Goal: Navigation & Orientation: Find specific page/section

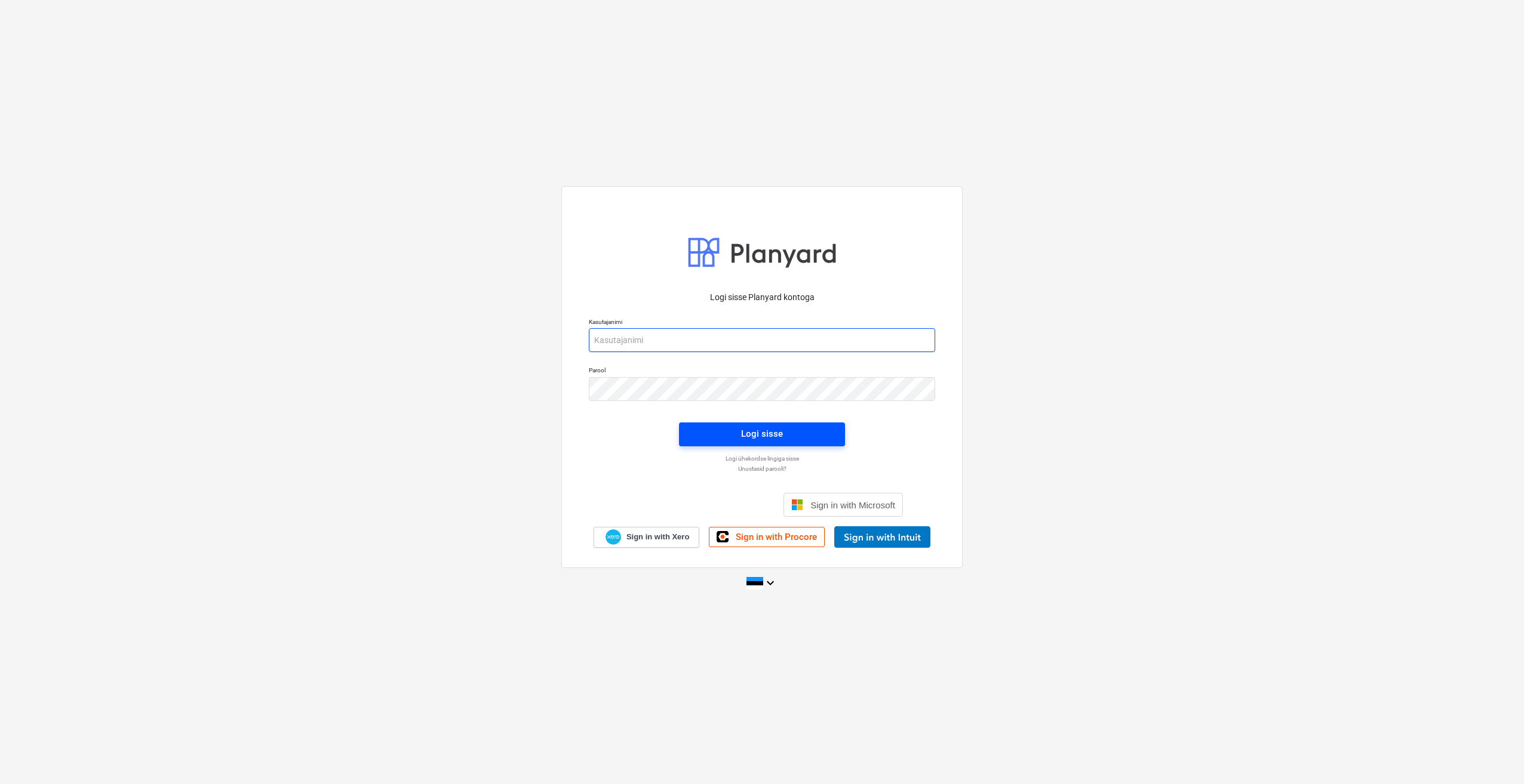
type input "[PERSON_NAME][EMAIL_ADDRESS][DOMAIN_NAME]"
click at [767, 435] on div "Logi sisse" at bounding box center [762, 434] width 42 height 16
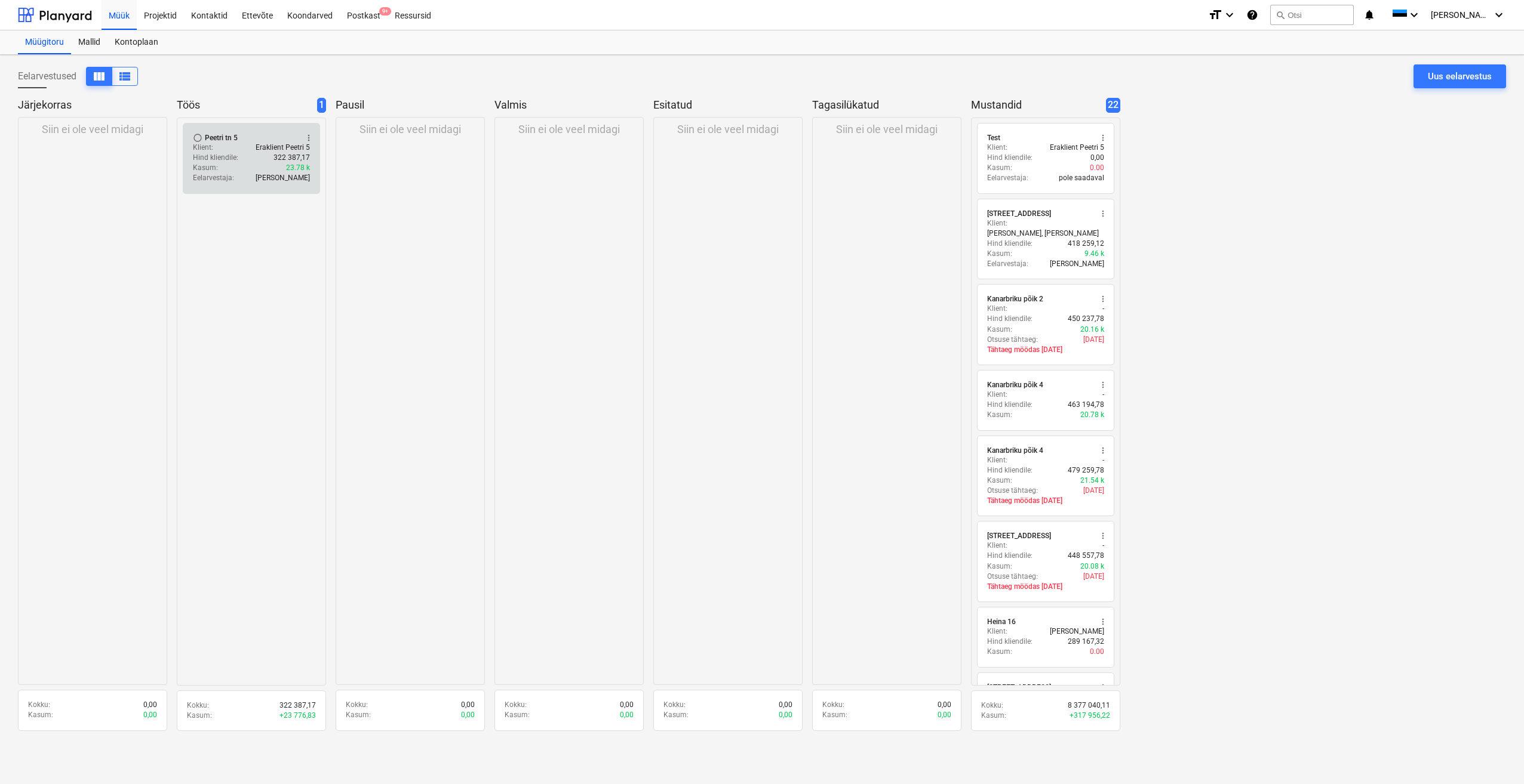
click at [240, 151] on div "Klient : Eraklient Peetri 5" at bounding box center [252, 148] width 117 height 10
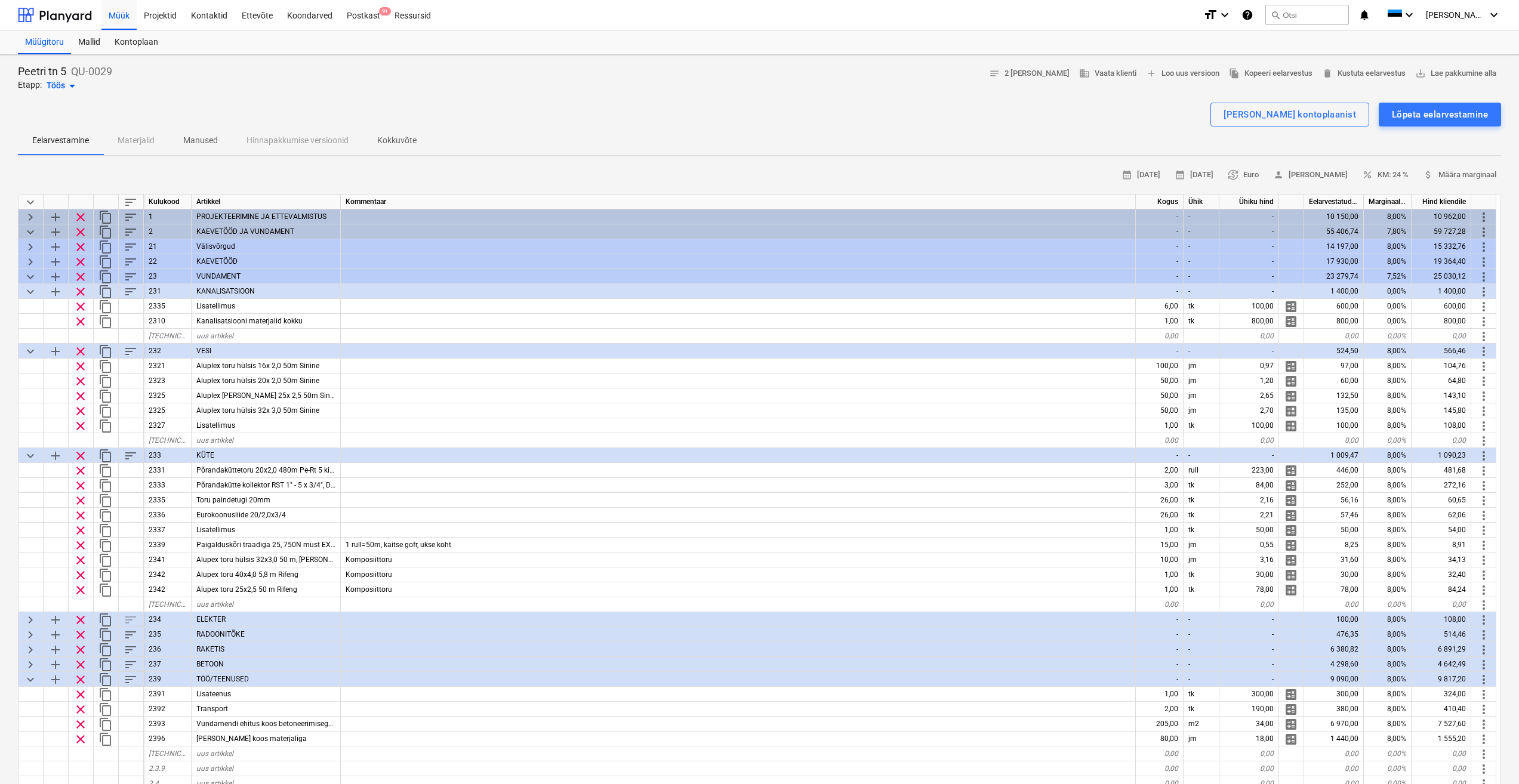
drag, startPoint x: 774, startPoint y: 84, endPoint x: 599, endPoint y: 105, distance: 176.3
click at [774, 84] on div "Peetri tn 5 QU-0029 Etapp: Töös arrow_drop_down notes 2 [PERSON_NAME] business …" at bounding box center [760, 79] width 1483 height 28
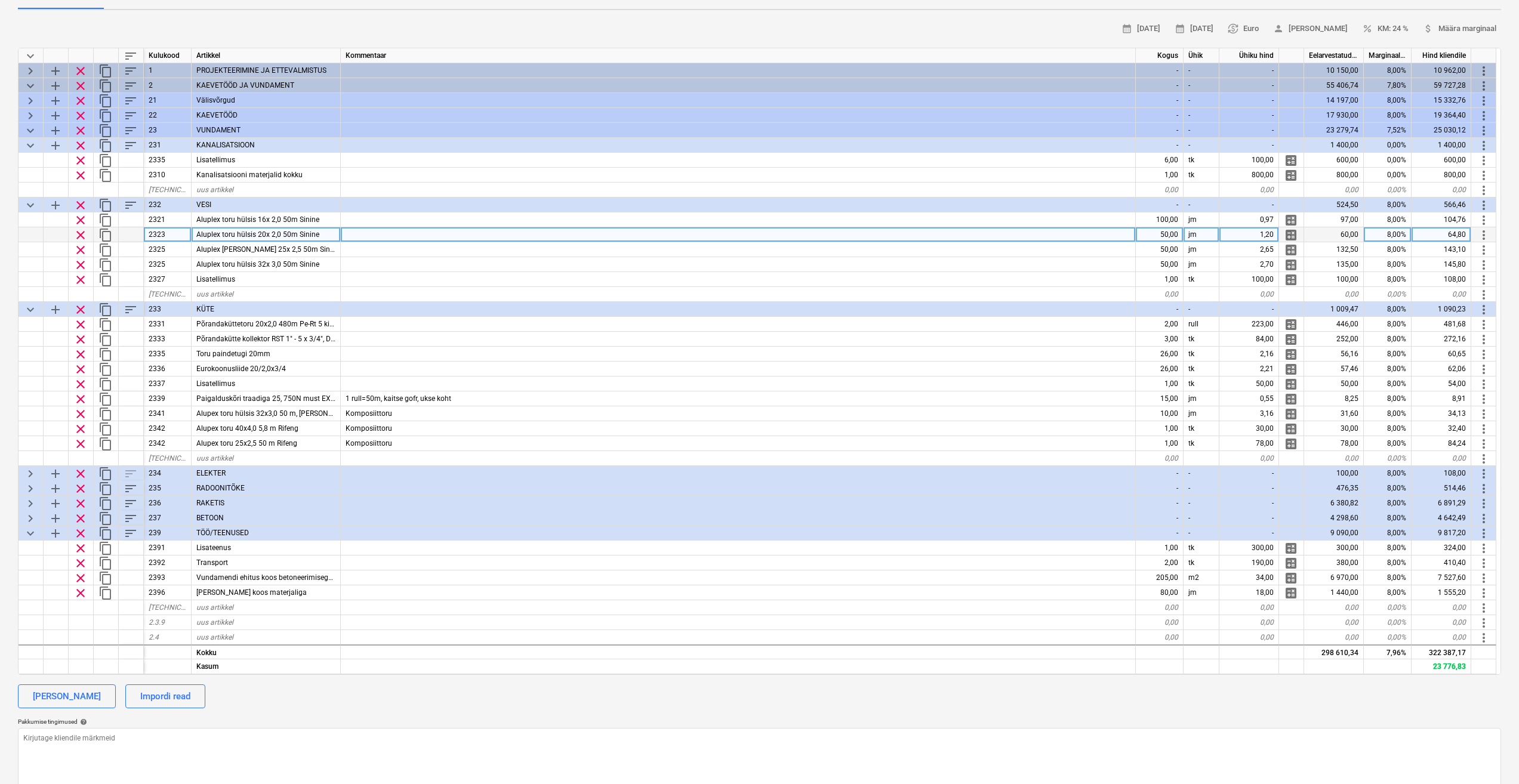
click at [379, 233] on div at bounding box center [738, 235] width 795 height 15
click at [34, 471] on span "keyboard_arrow_right" at bounding box center [30, 474] width 14 height 14
type textarea "x"
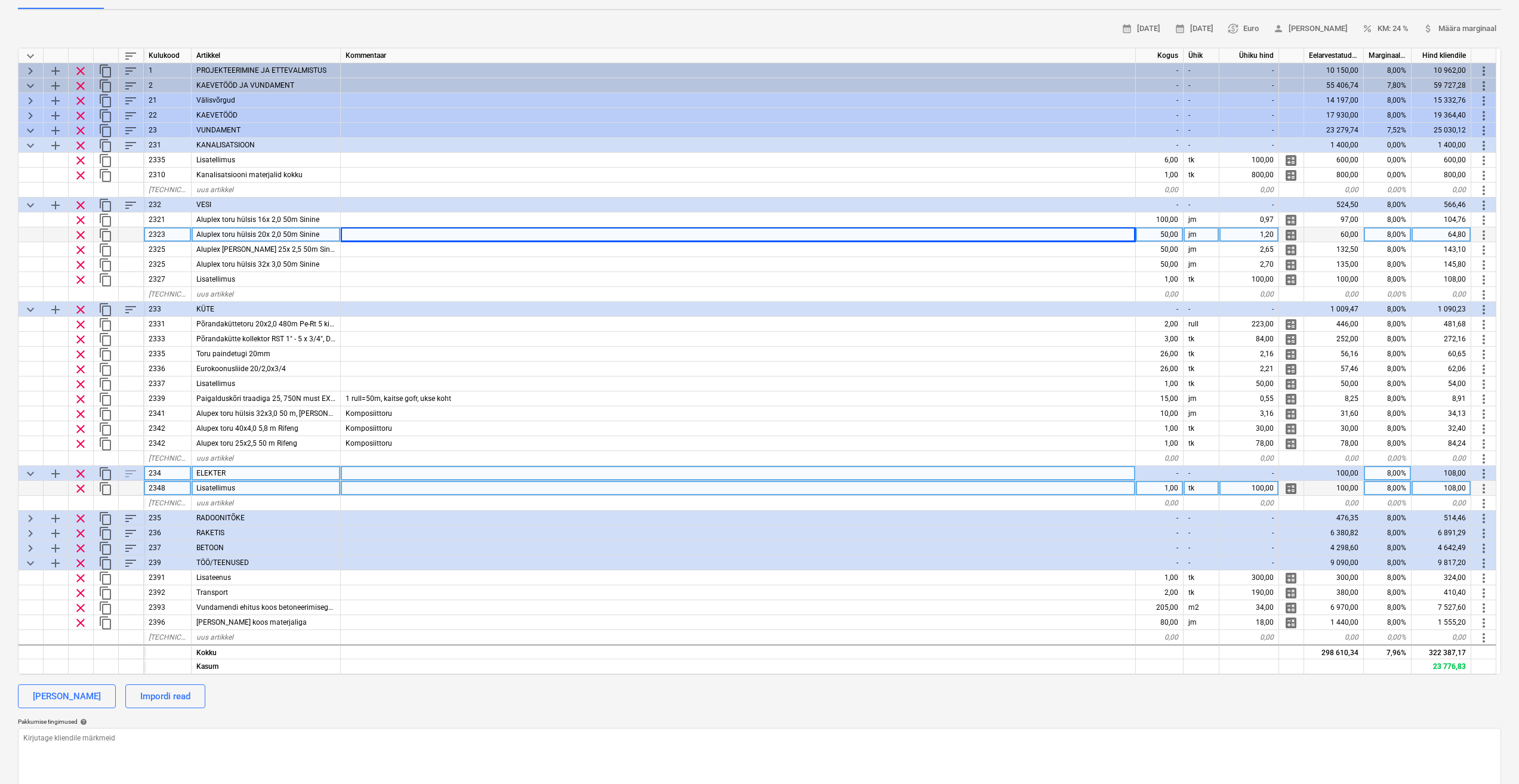
click at [352, 492] on div at bounding box center [738, 489] width 795 height 15
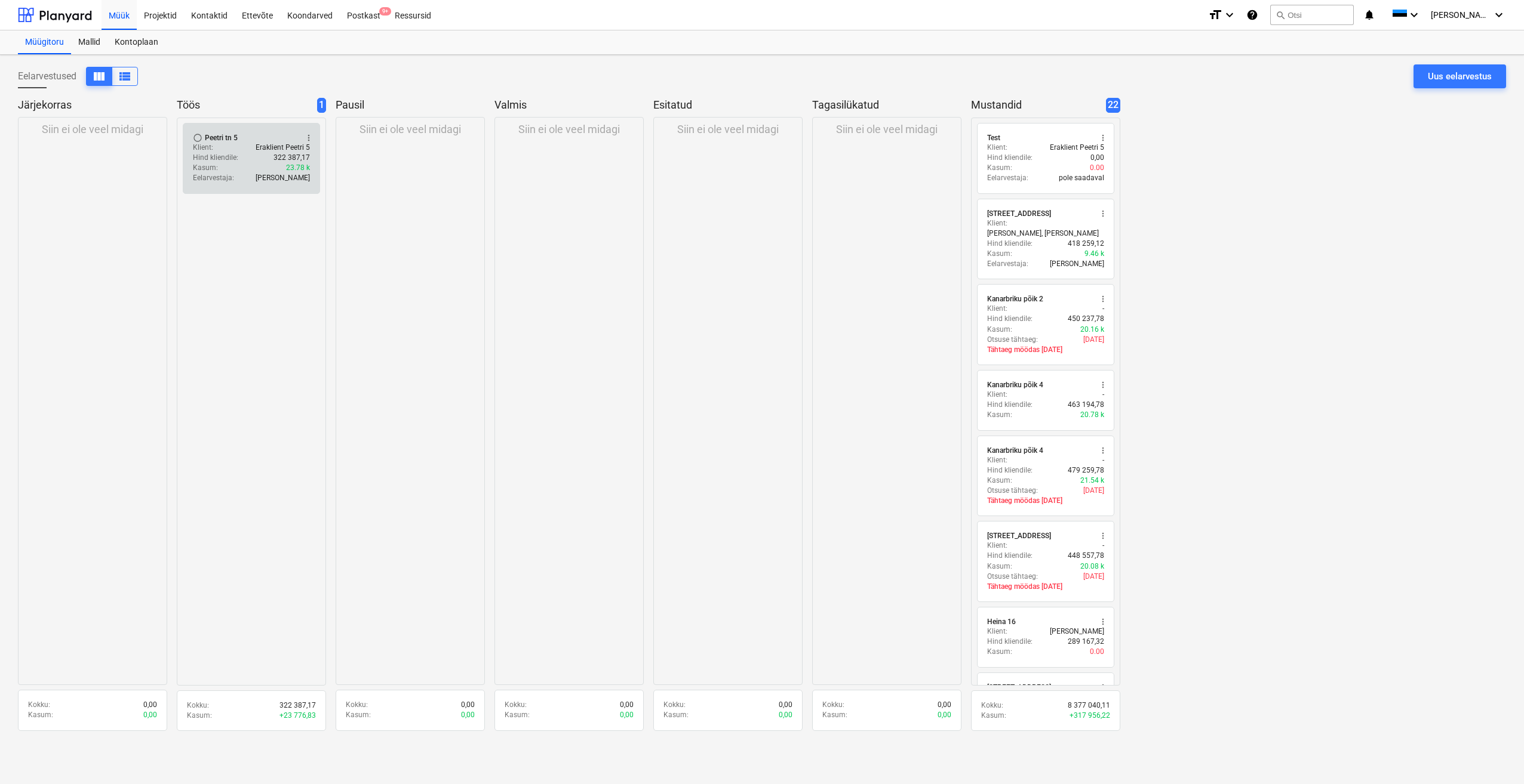
click at [248, 146] on div "Klient : Eraklient Peetri 5" at bounding box center [252, 148] width 117 height 10
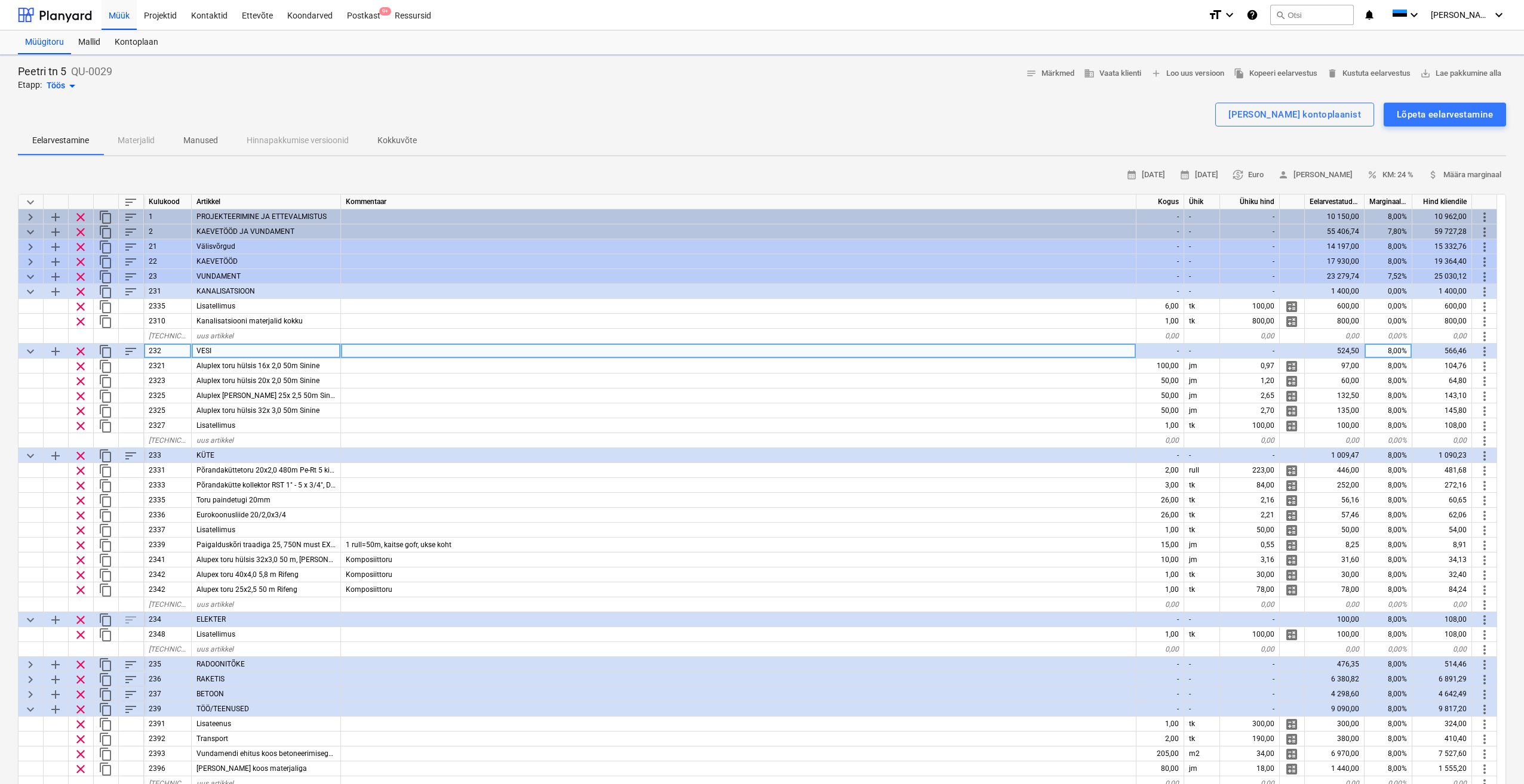
type textarea "x"
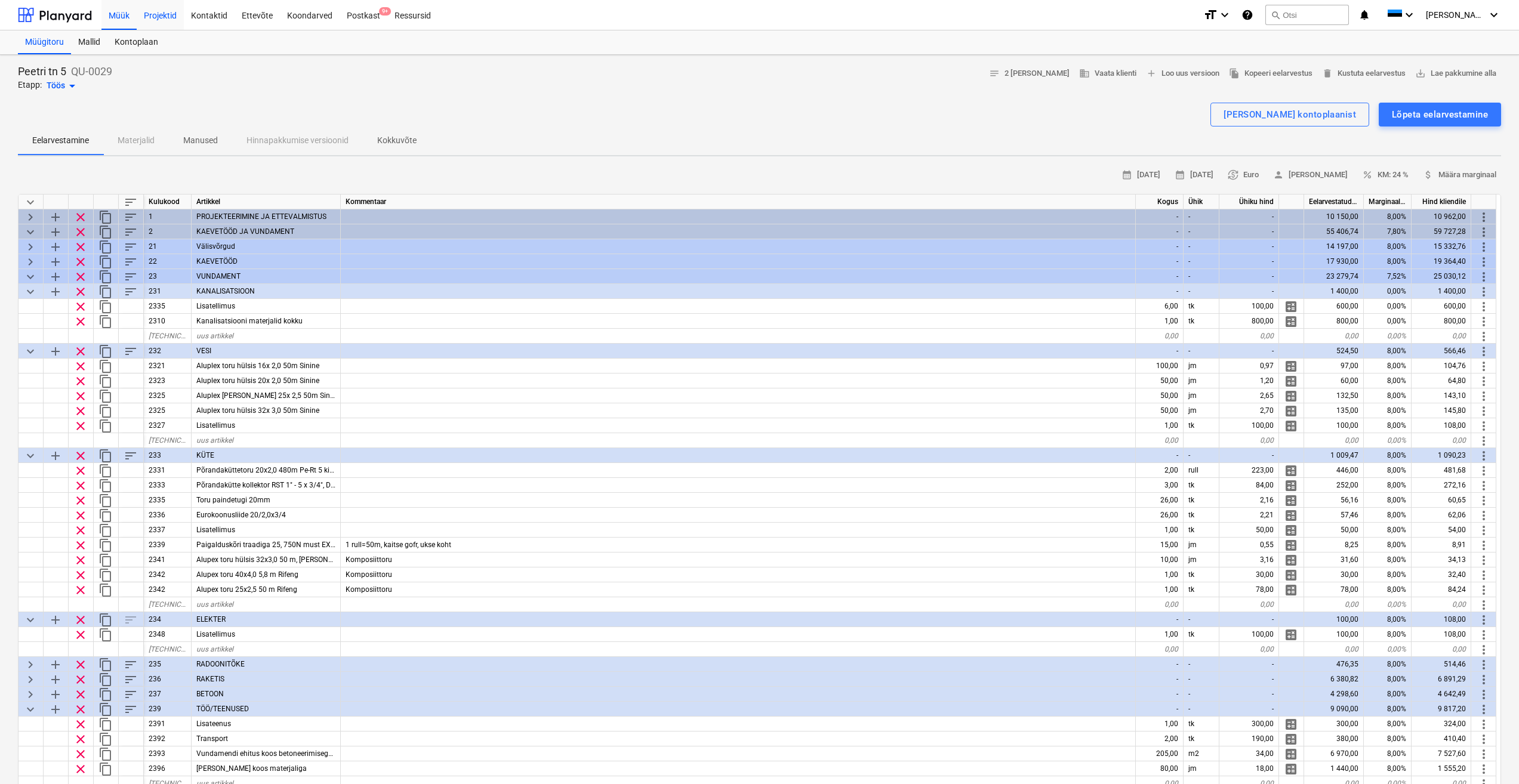
click at [168, 12] on div "Projektid" at bounding box center [160, 14] width 47 height 31
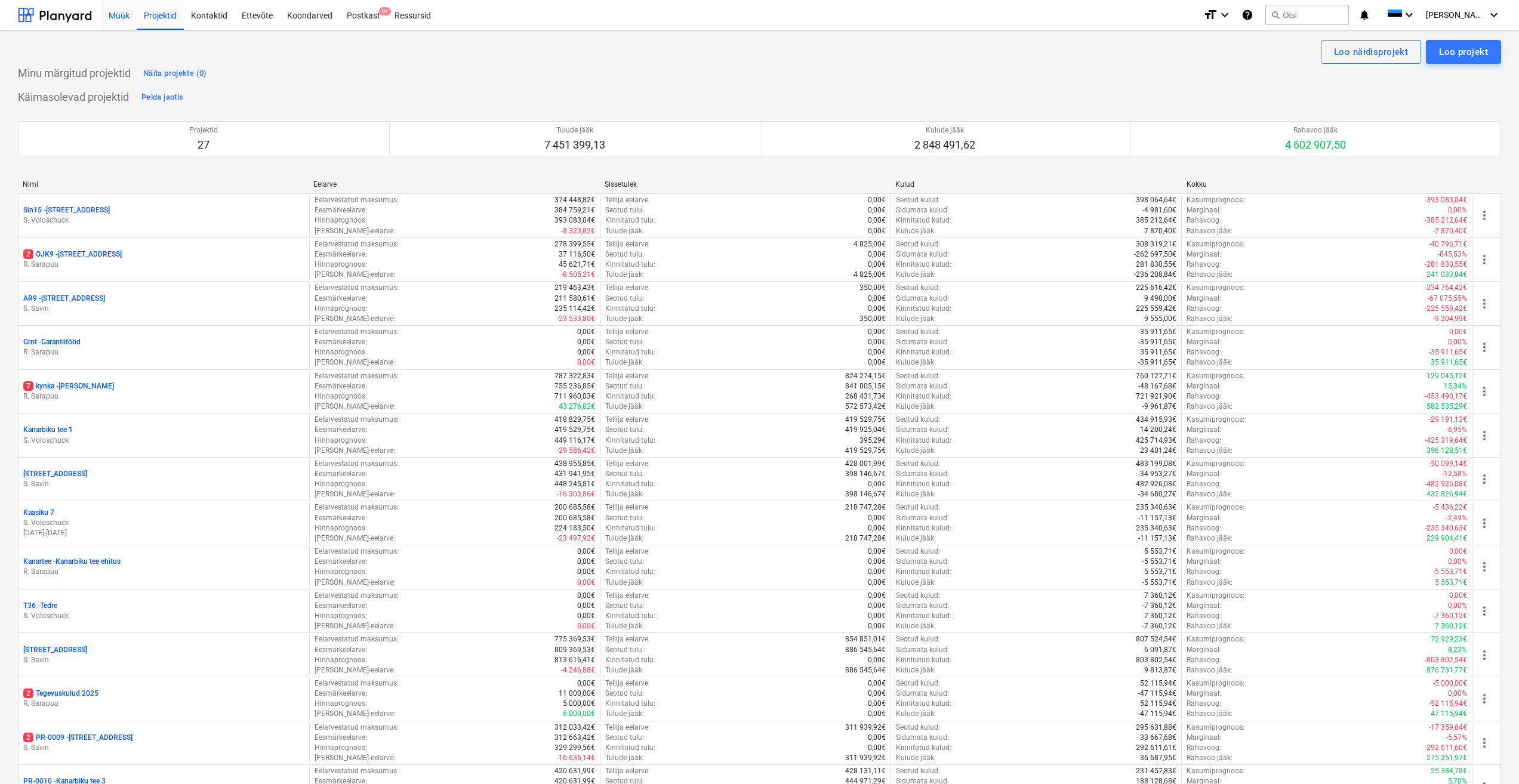
click at [117, 16] on div "Müük" at bounding box center [119, 14] width 35 height 31
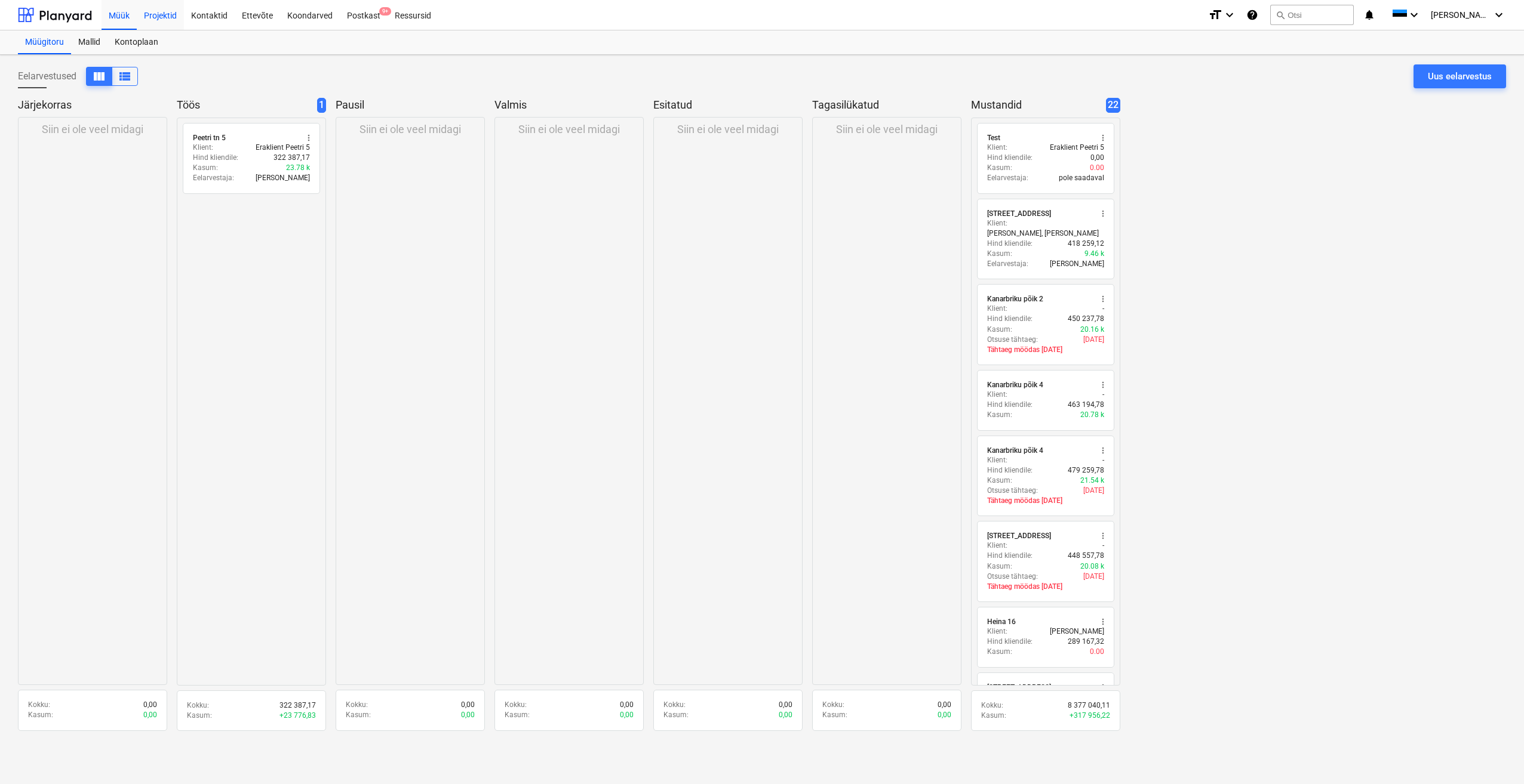
click at [164, 16] on div "Projektid" at bounding box center [160, 14] width 47 height 31
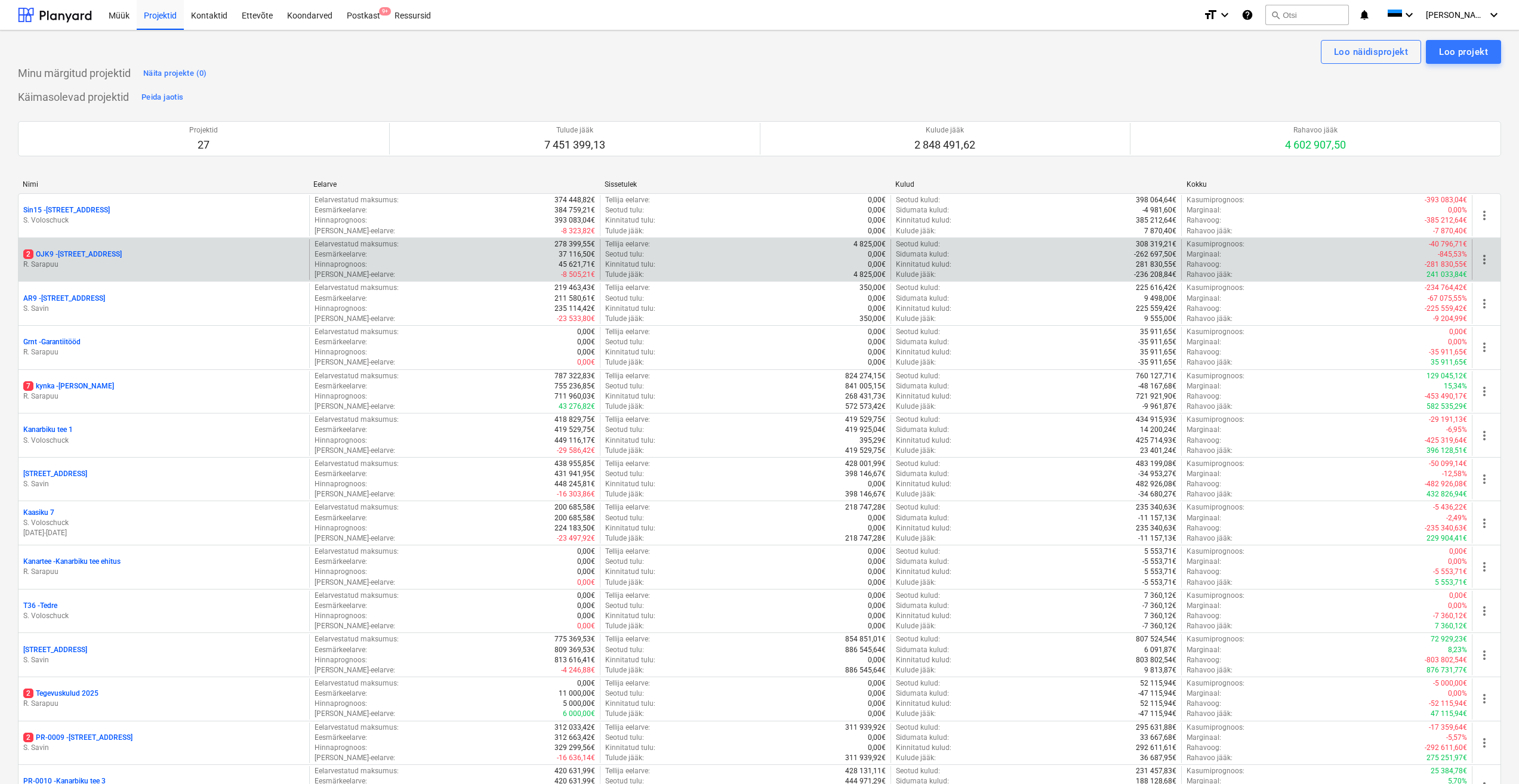
scroll to position [521, 0]
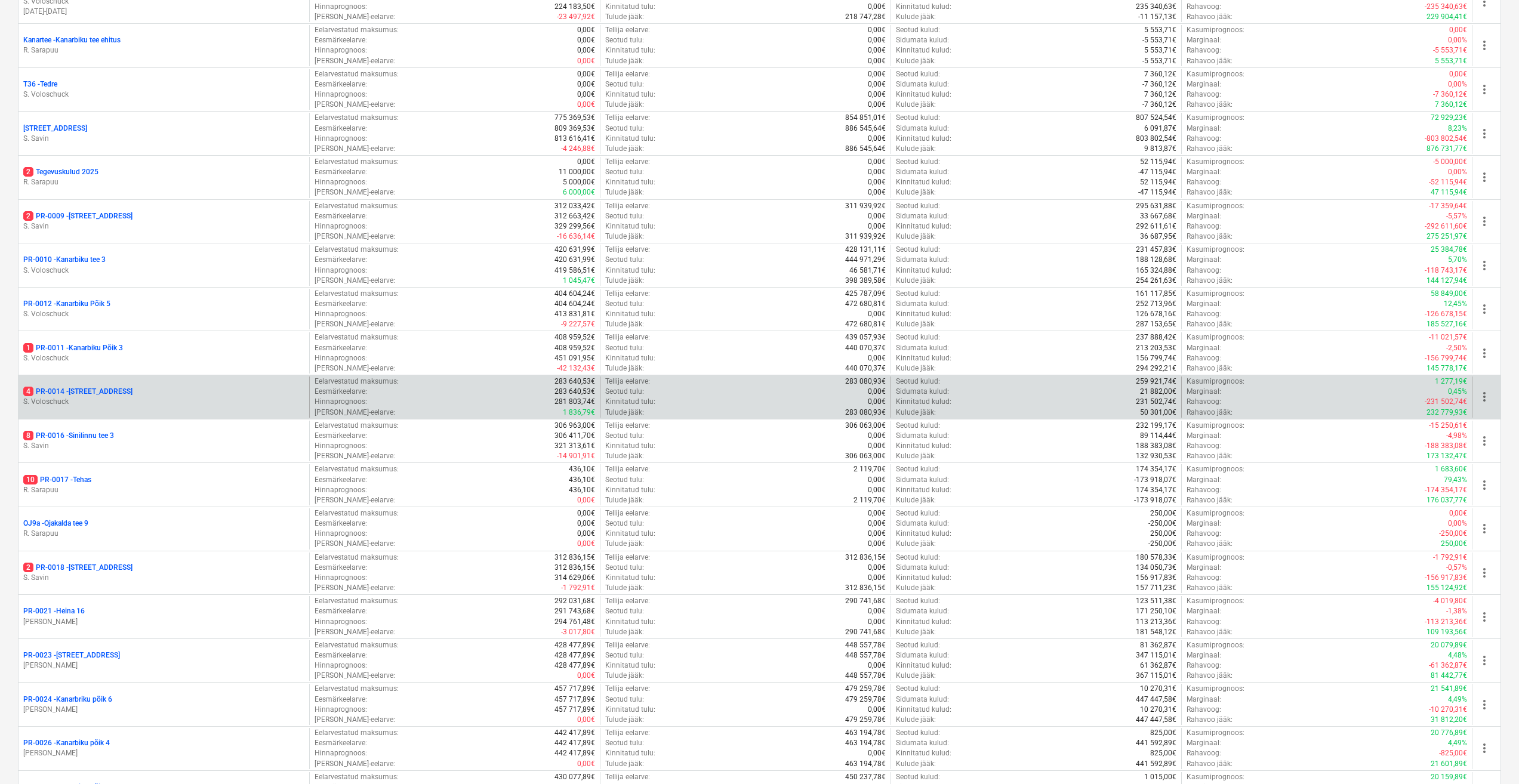
click at [101, 388] on p "4 PR-0014 - Luige tee 29" at bounding box center [78, 392] width 109 height 10
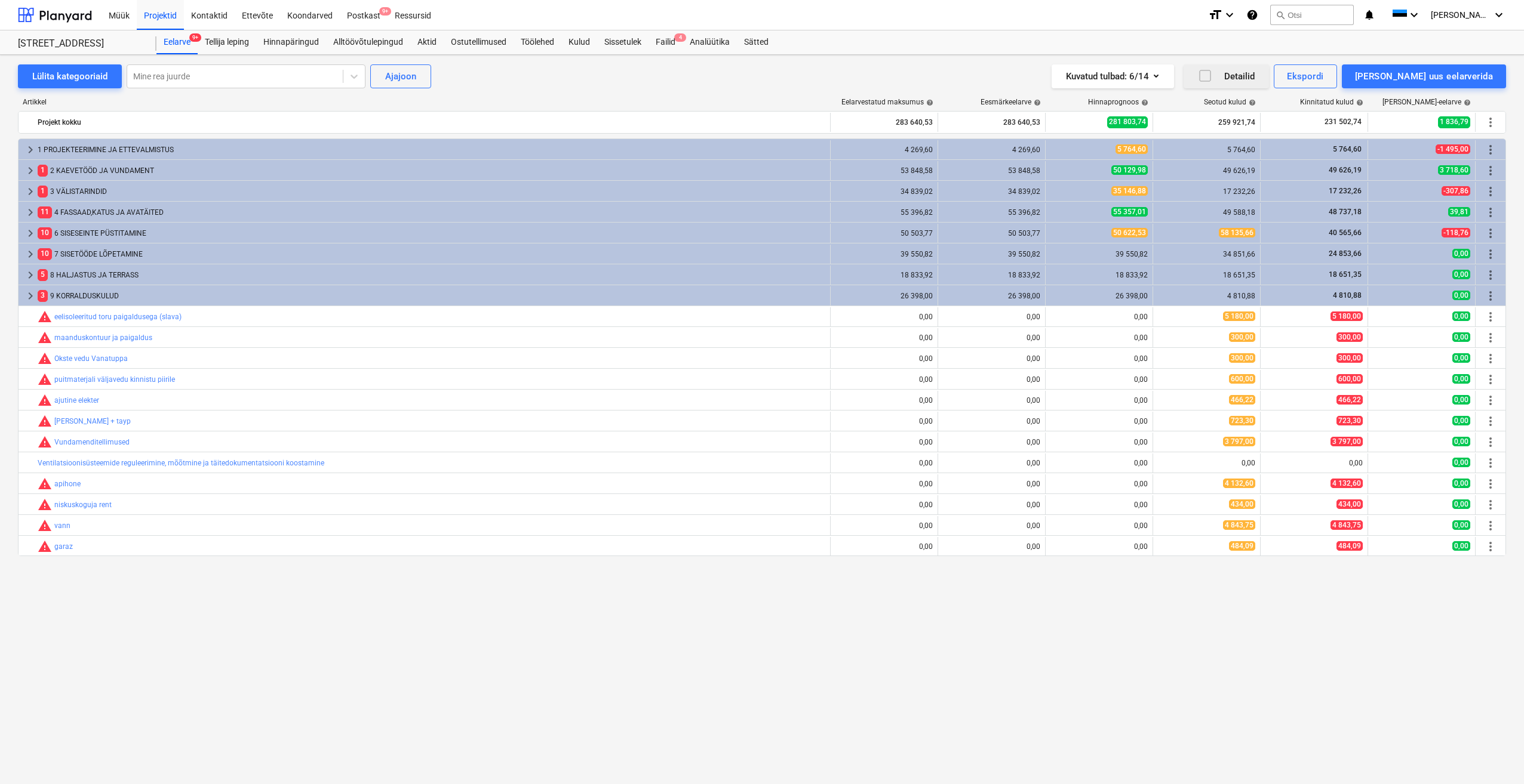
click at [1212, 77] on icon "button" at bounding box center [1204, 76] width 14 height 14
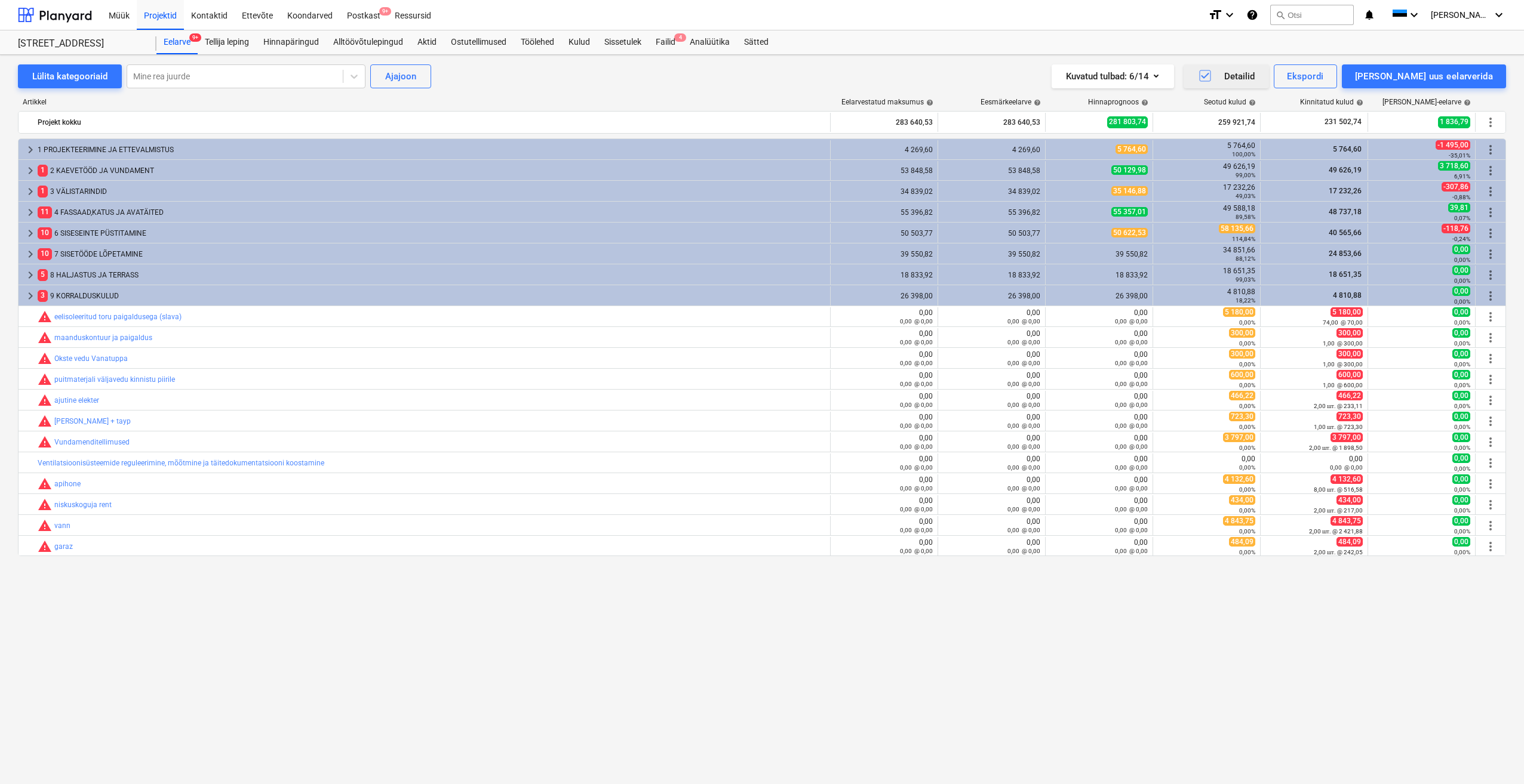
click at [1212, 76] on icon "button" at bounding box center [1204, 76] width 14 height 14
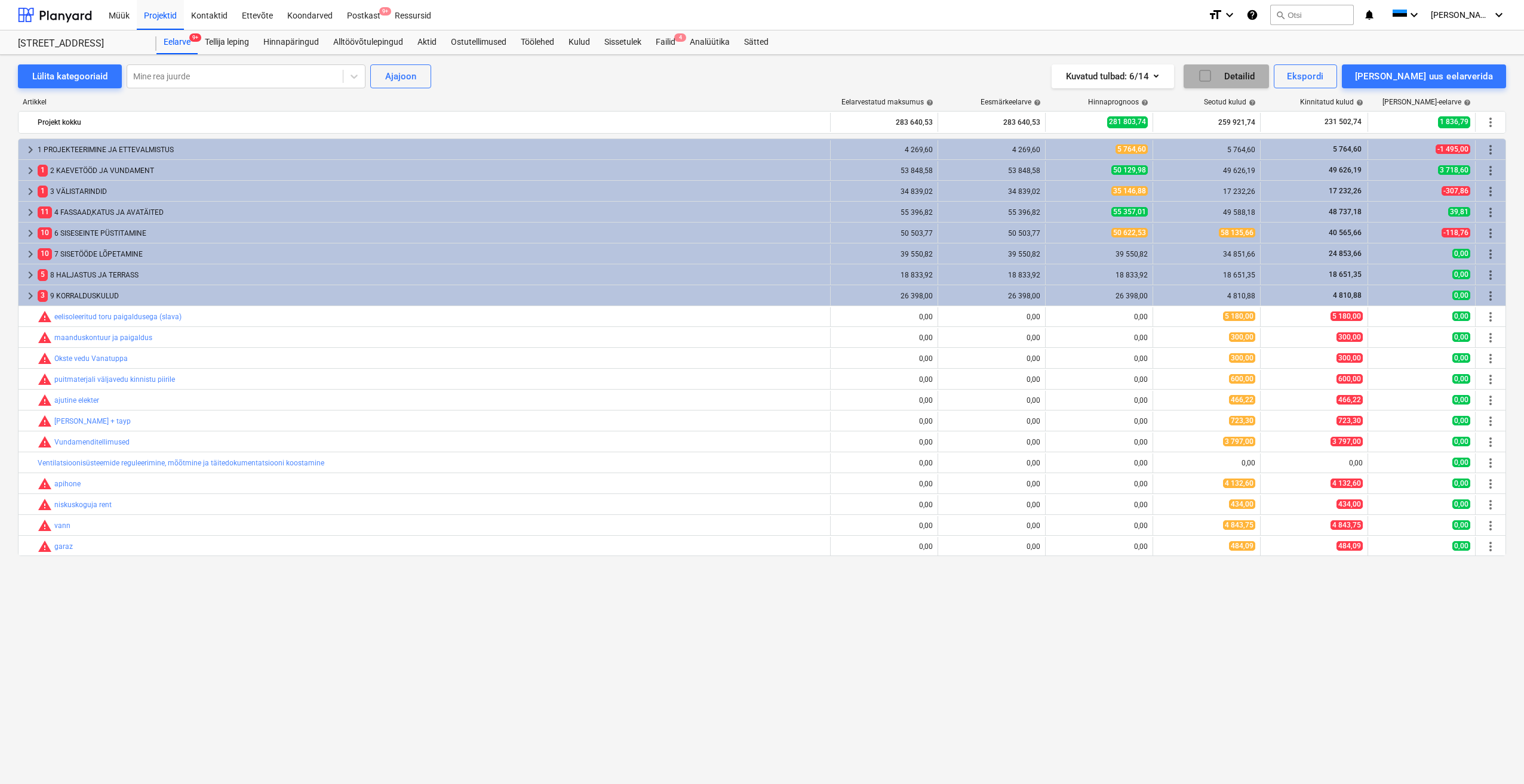
click at [1212, 76] on icon "button" at bounding box center [1204, 76] width 14 height 14
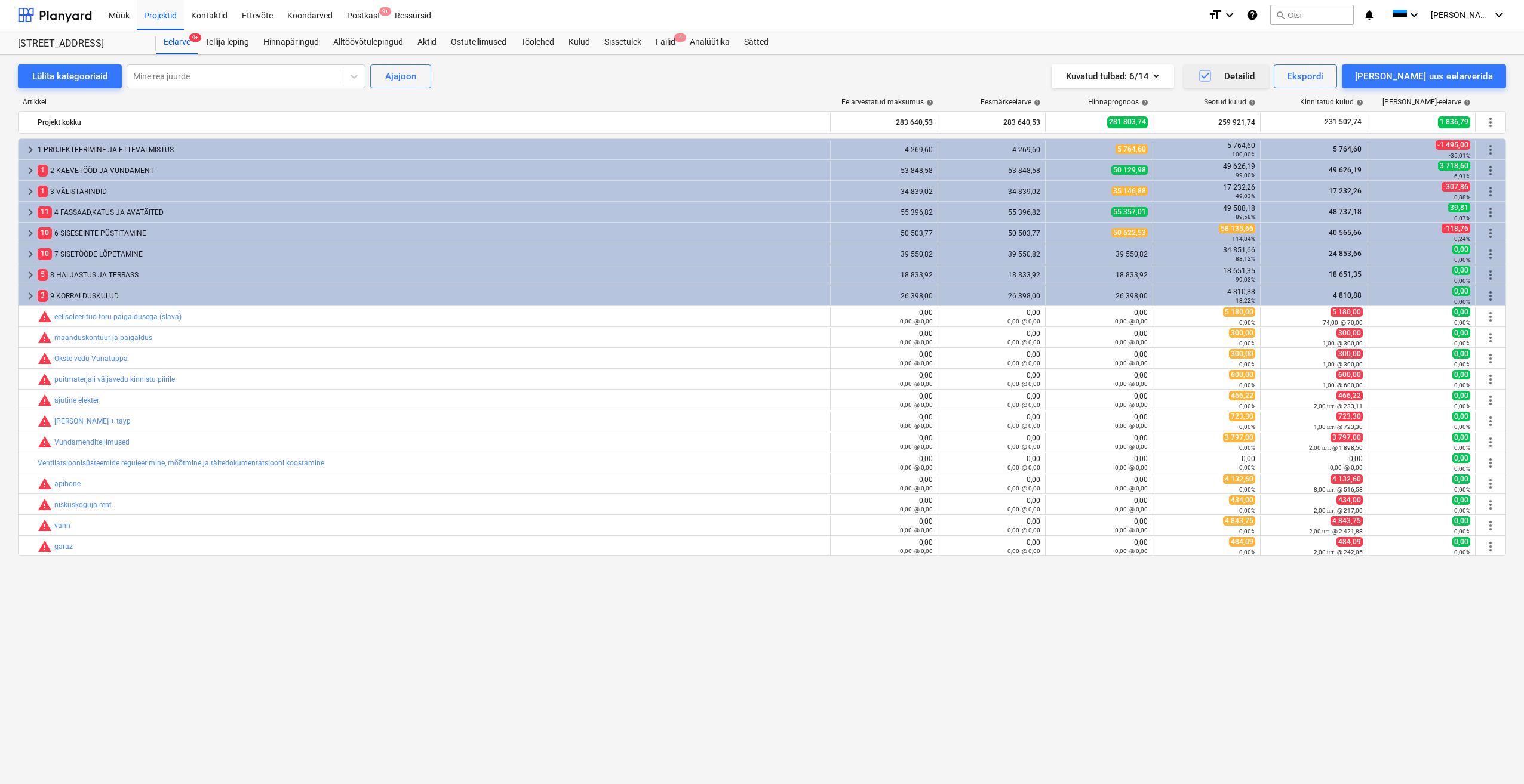
click at [1212, 76] on icon "button" at bounding box center [1204, 76] width 14 height 14
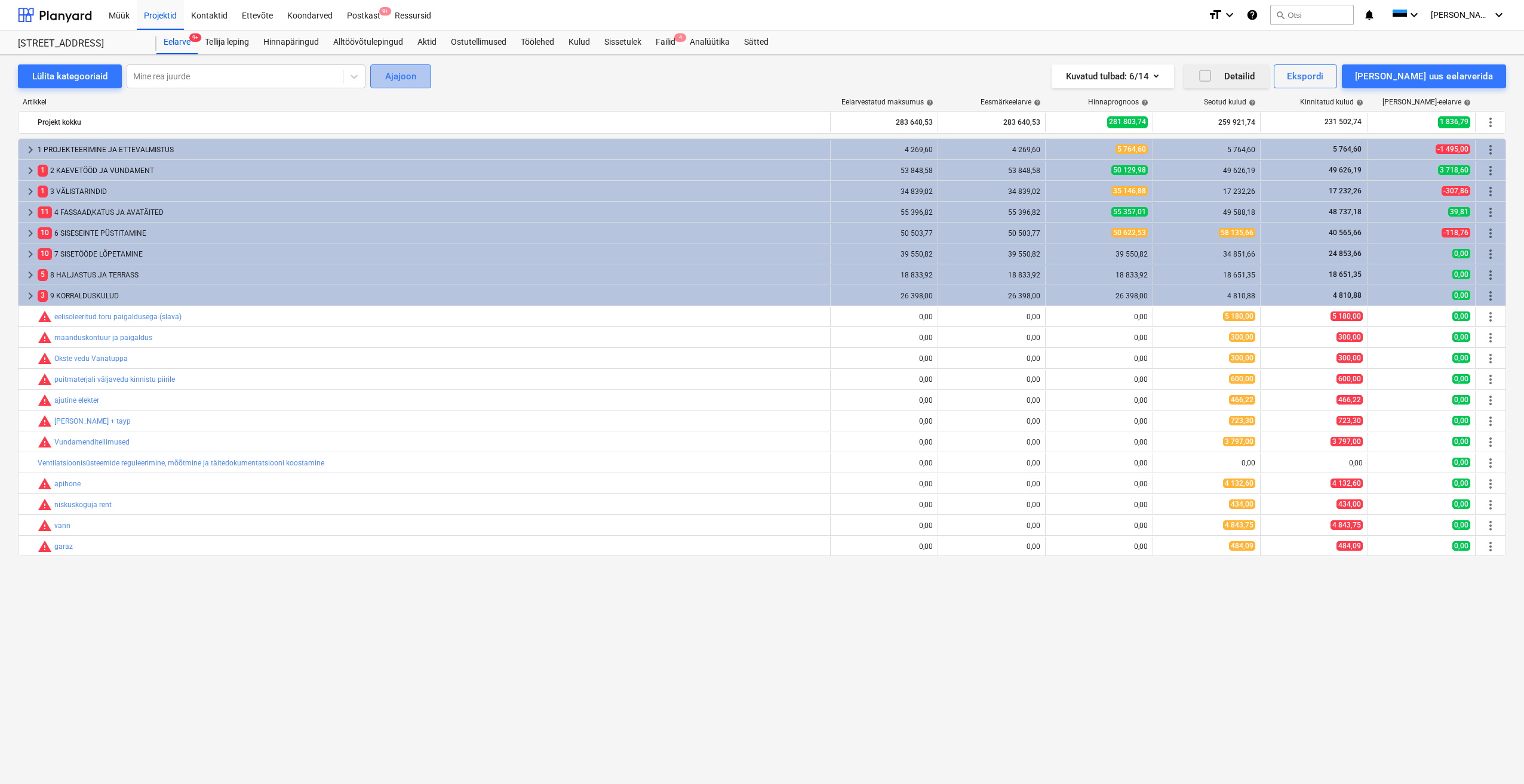
click at [394, 79] on div "Ajajoon" at bounding box center [400, 76] width 31 height 16
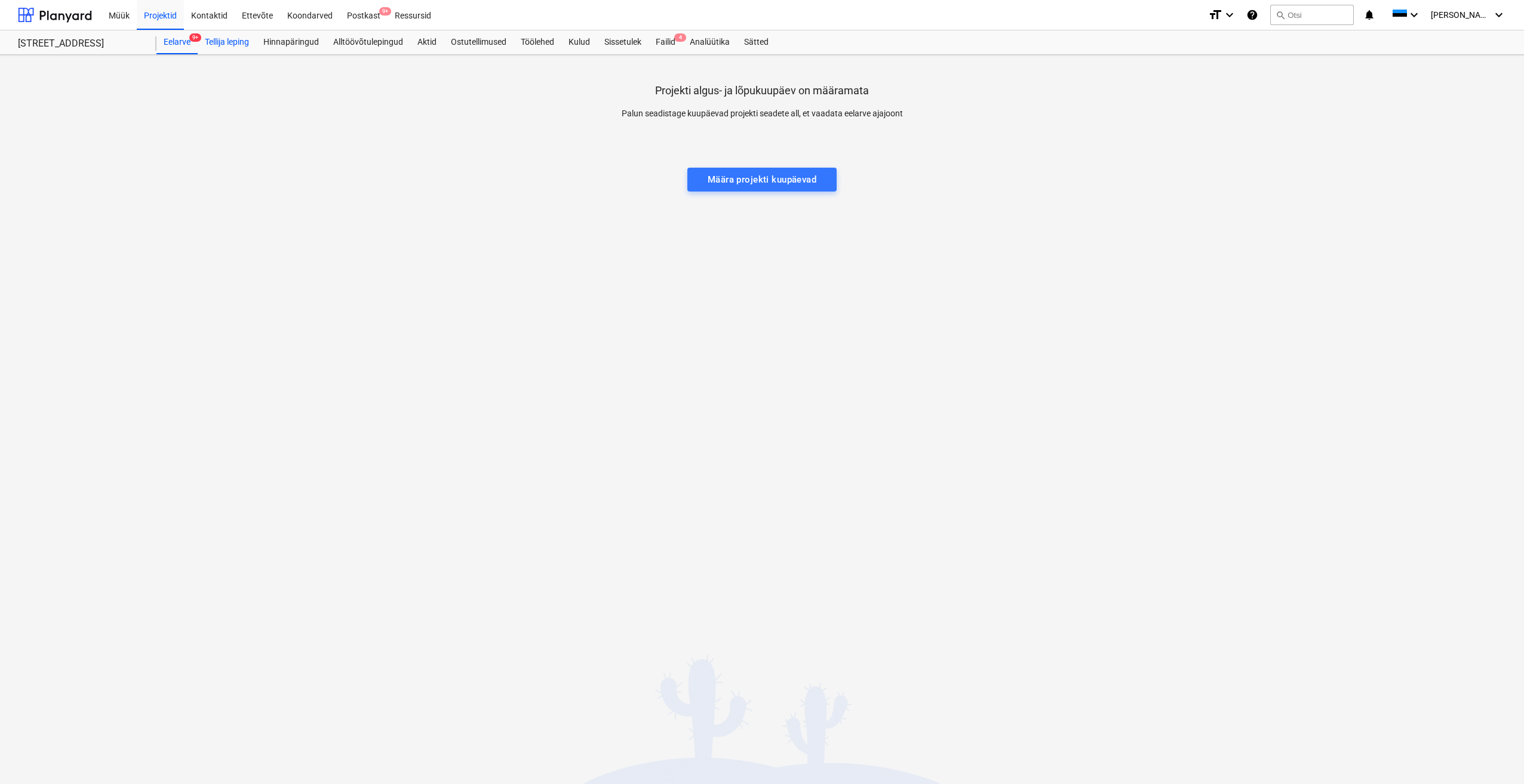
click at [234, 45] on div "Tellija leping" at bounding box center [227, 43] width 58 height 24
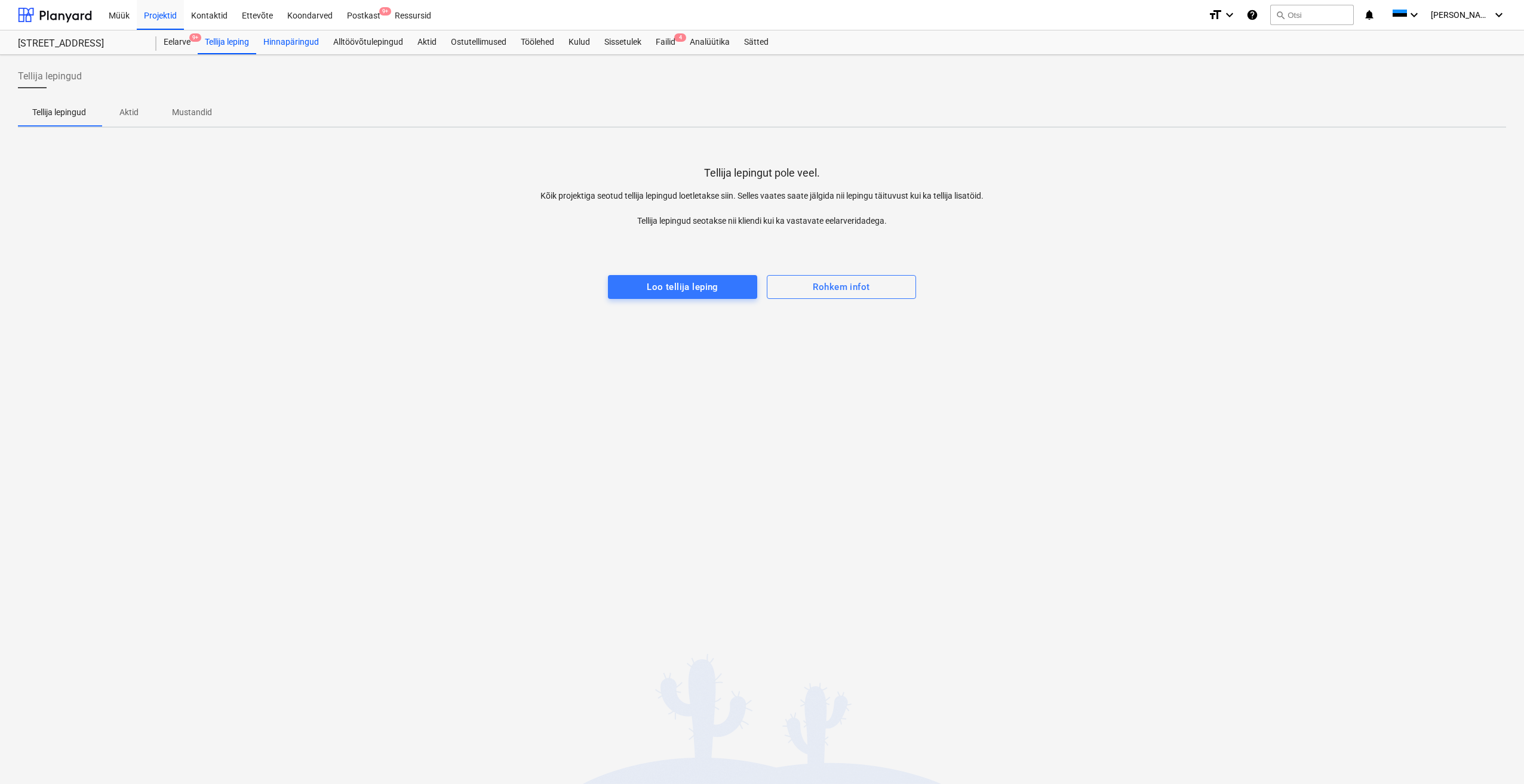
click at [301, 46] on div "Hinnapäringud" at bounding box center [290, 43] width 70 height 24
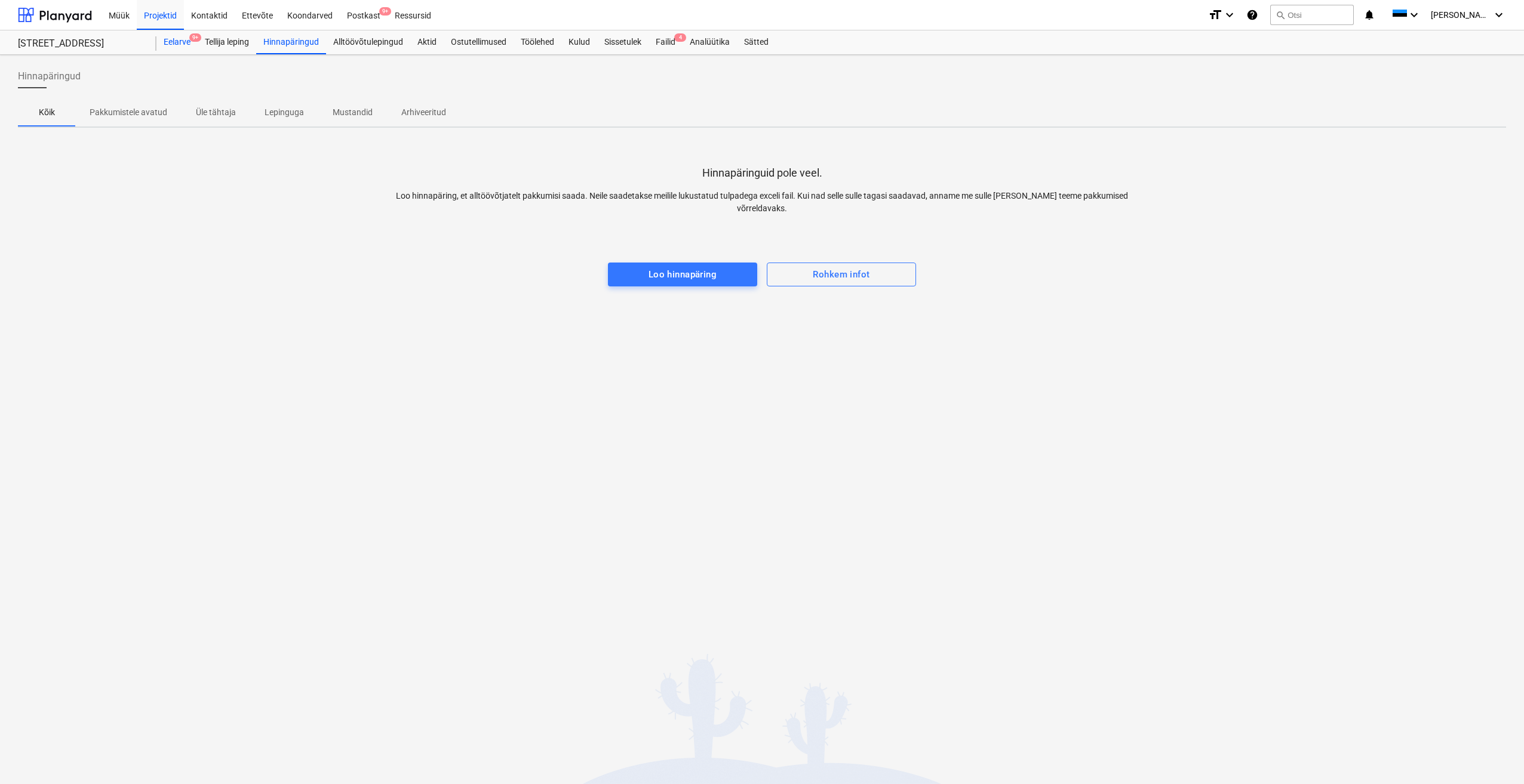
click at [178, 46] on div "Eelarve 9+" at bounding box center [177, 43] width 41 height 24
